Goal: Transaction & Acquisition: Purchase product/service

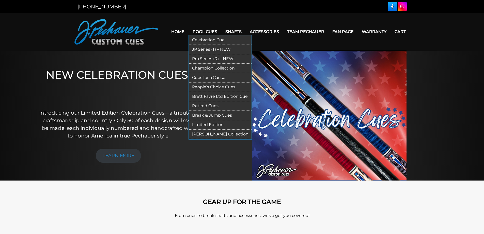
click at [208, 29] on link "Pool Cues" at bounding box center [205, 31] width 33 height 13
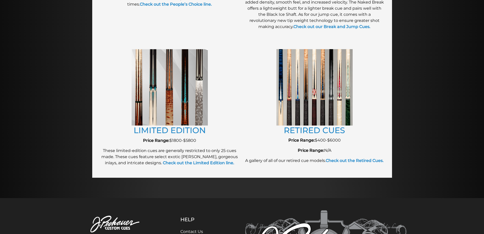
scroll to position [535, 0]
click at [191, 132] on link "LIMITED EDITION" at bounding box center [170, 130] width 72 height 10
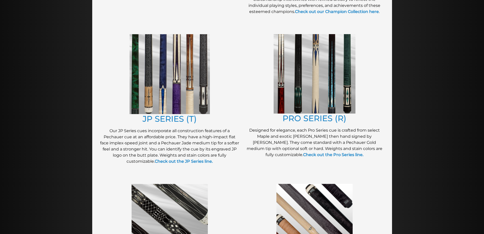
scroll to position [248, 0]
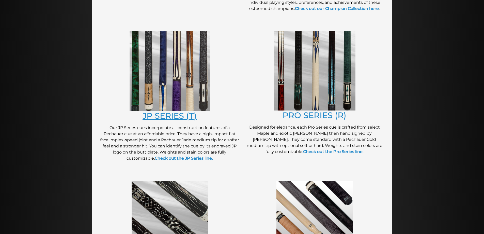
click at [166, 117] on link "JP SERIES (T)" at bounding box center [170, 116] width 54 height 10
click at [313, 113] on link "PRO SERIES (R)" at bounding box center [315, 115] width 64 height 10
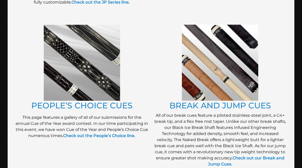
scroll to position [403, 0]
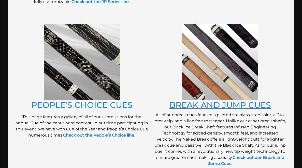
click at [219, 101] on link "BREAK AND JUMP CUES" at bounding box center [219, 105] width 101 height 10
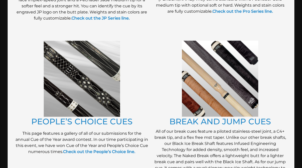
scroll to position [383, 0]
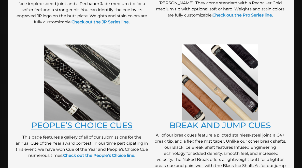
click at [86, 122] on link "PEOPLE’S CHOICE CUES" at bounding box center [81, 126] width 101 height 10
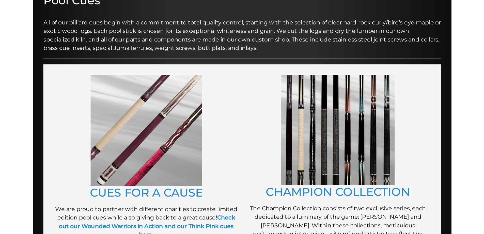
scroll to position [76, 0]
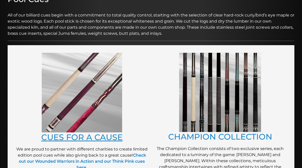
click at [58, 133] on link "CUES FOR A CAUSE" at bounding box center [81, 137] width 81 height 10
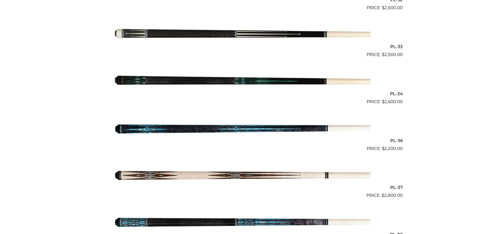
scroll to position [400, 0]
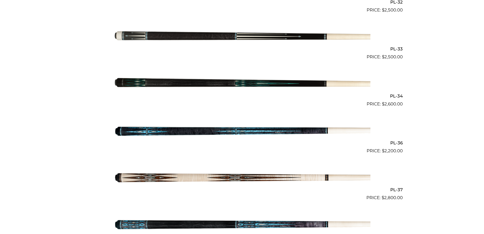
click at [174, 171] on img at bounding box center [242, 177] width 257 height 43
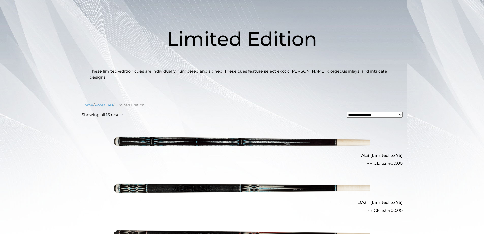
scroll to position [0, 0]
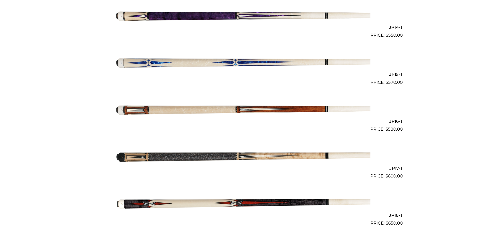
scroll to position [779, 0]
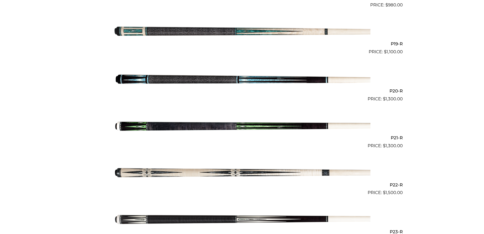
scroll to position [999, 0]
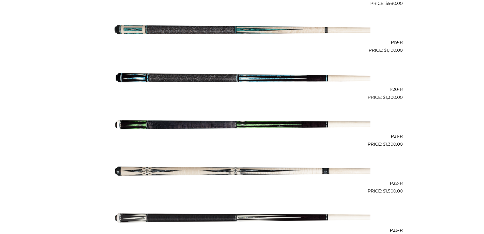
click at [246, 127] on img at bounding box center [242, 124] width 257 height 43
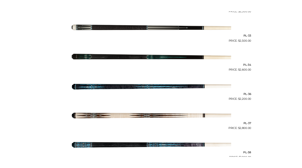
scroll to position [1287, 0]
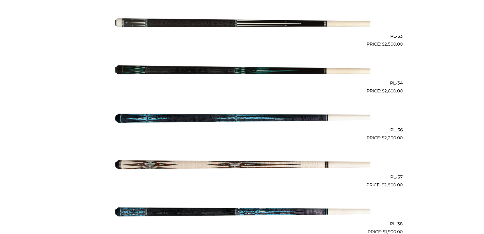
click at [219, 70] on img at bounding box center [242, 71] width 257 height 43
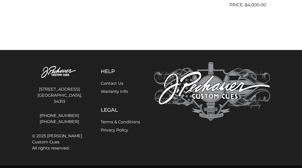
scroll to position [1425, 0]
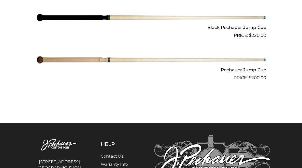
scroll to position [448, 0]
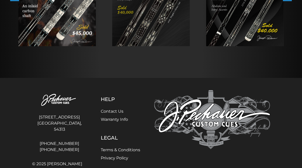
scroll to position [155, 0]
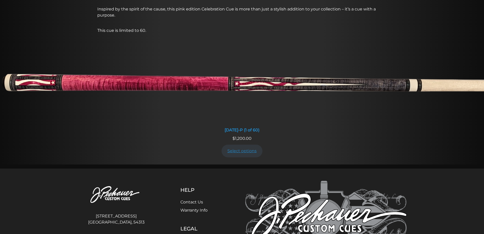
scroll to position [429, 0]
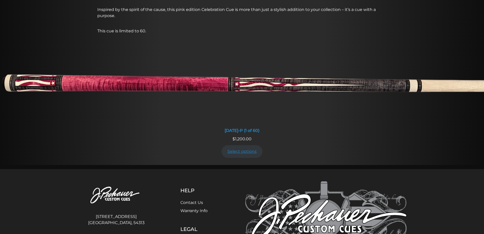
click at [234, 150] on link "Select options" at bounding box center [242, 151] width 41 height 12
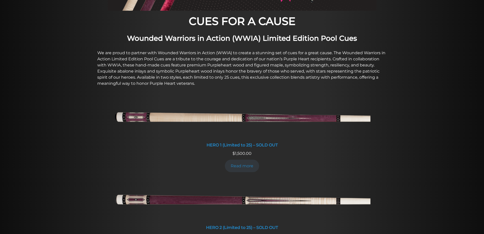
scroll to position [0, 0]
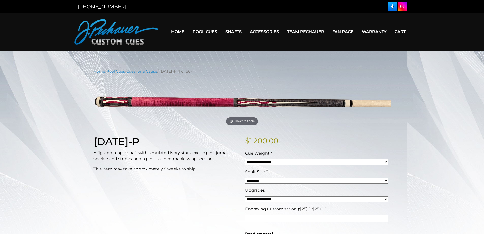
click at [276, 158] on div "**********" at bounding box center [317, 159] width 146 height 19
click at [276, 160] on select "**********" at bounding box center [316, 162] width 143 height 6
click at [276, 161] on select "**********" at bounding box center [316, 162] width 143 height 6
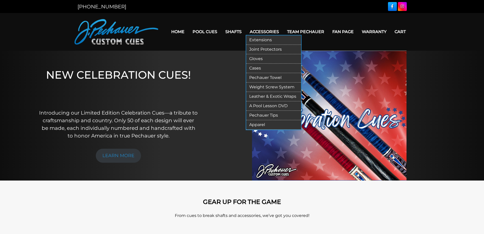
click at [272, 31] on link "Accessories" at bounding box center [264, 31] width 37 height 13
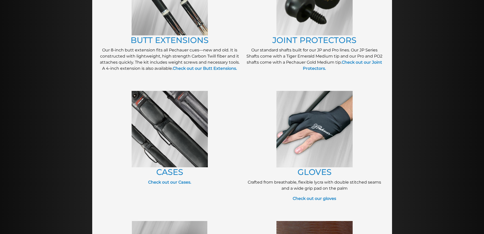
scroll to position [140, 0]
click at [167, 168] on link "CASES" at bounding box center [169, 172] width 27 height 10
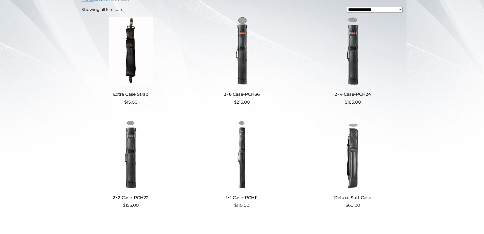
scroll to position [130, 0]
